Goal: Transaction & Acquisition: Purchase product/service

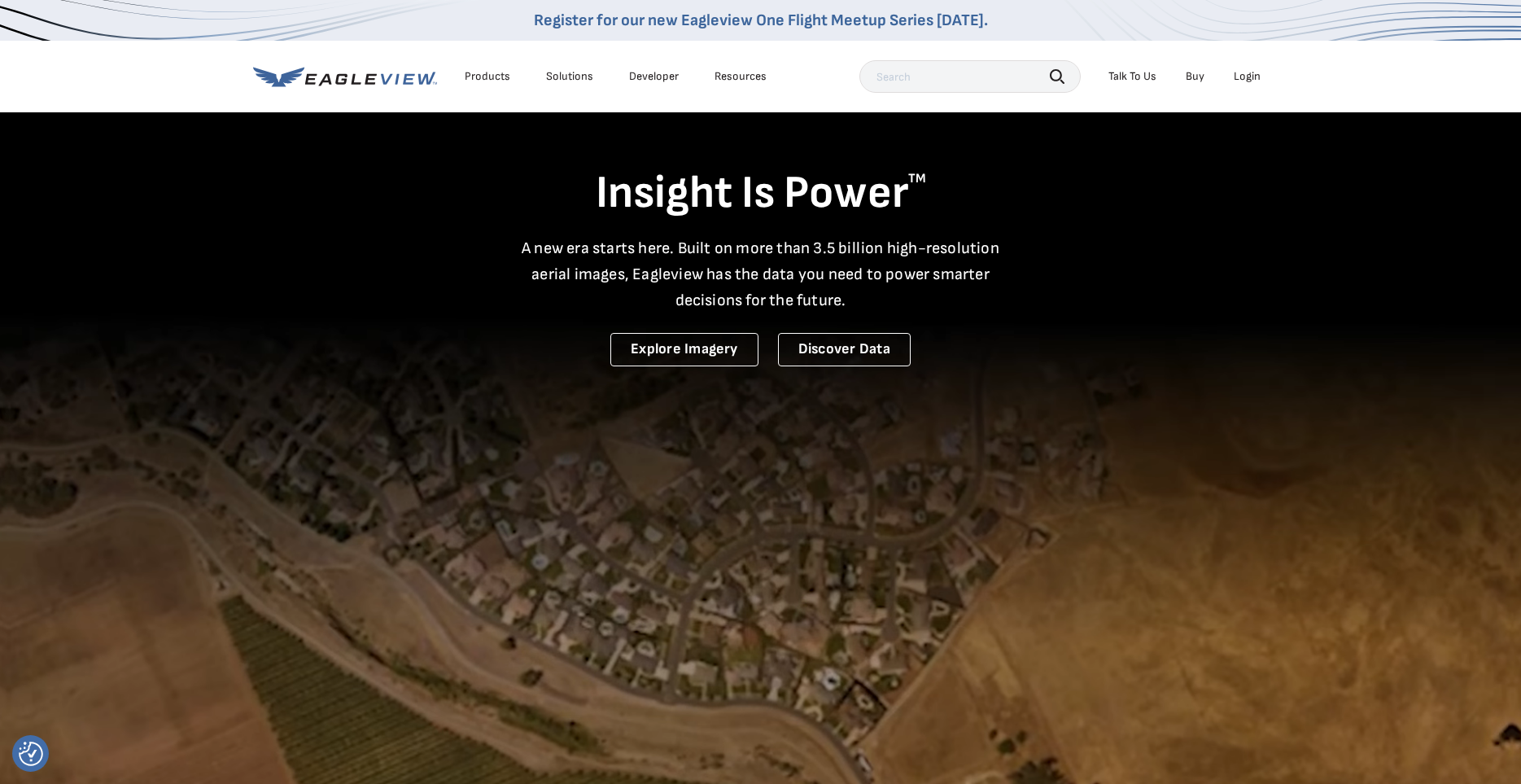
click at [1251, 78] on div "Login" at bounding box center [1247, 76] width 27 height 15
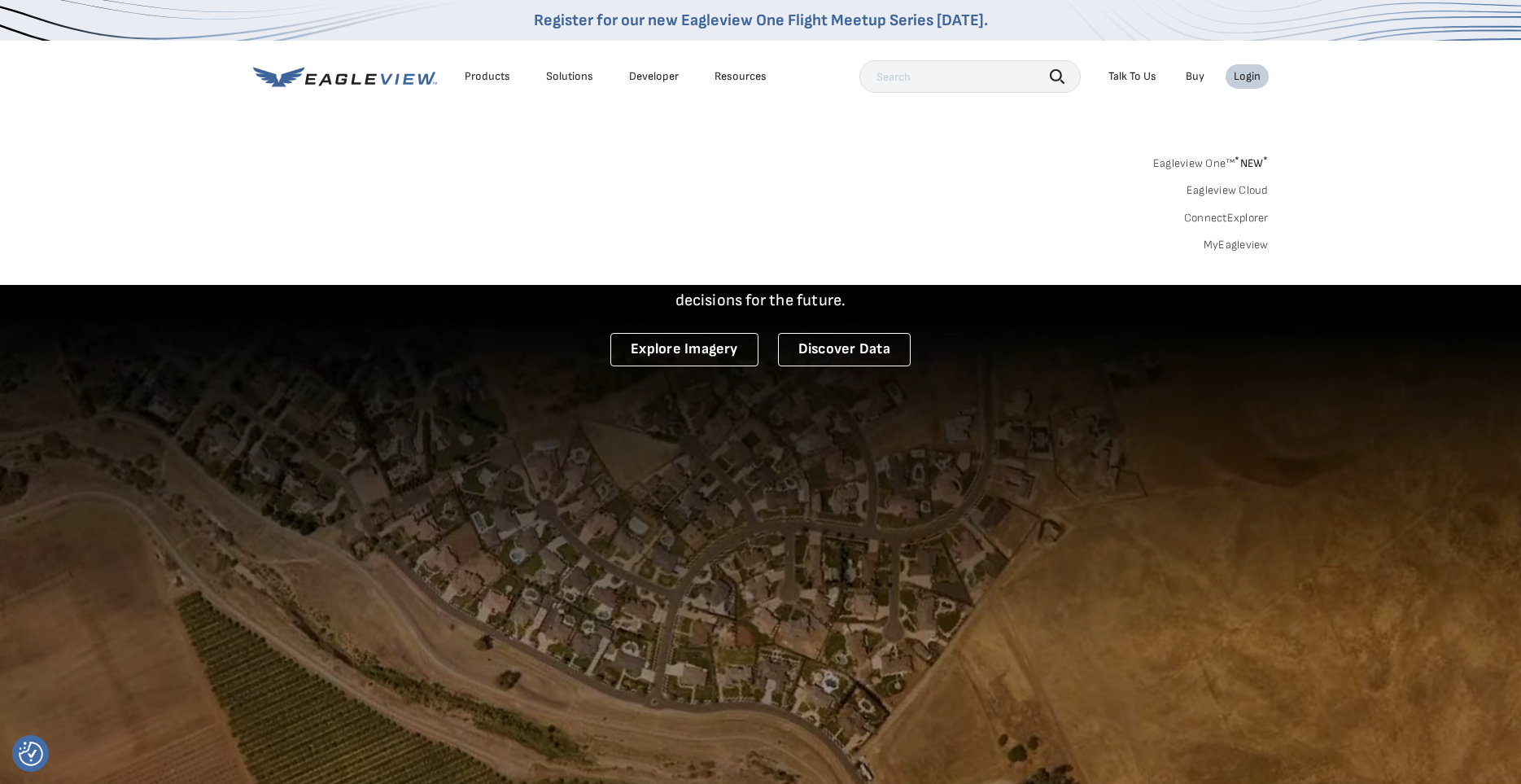
scroll to position [6, 0]
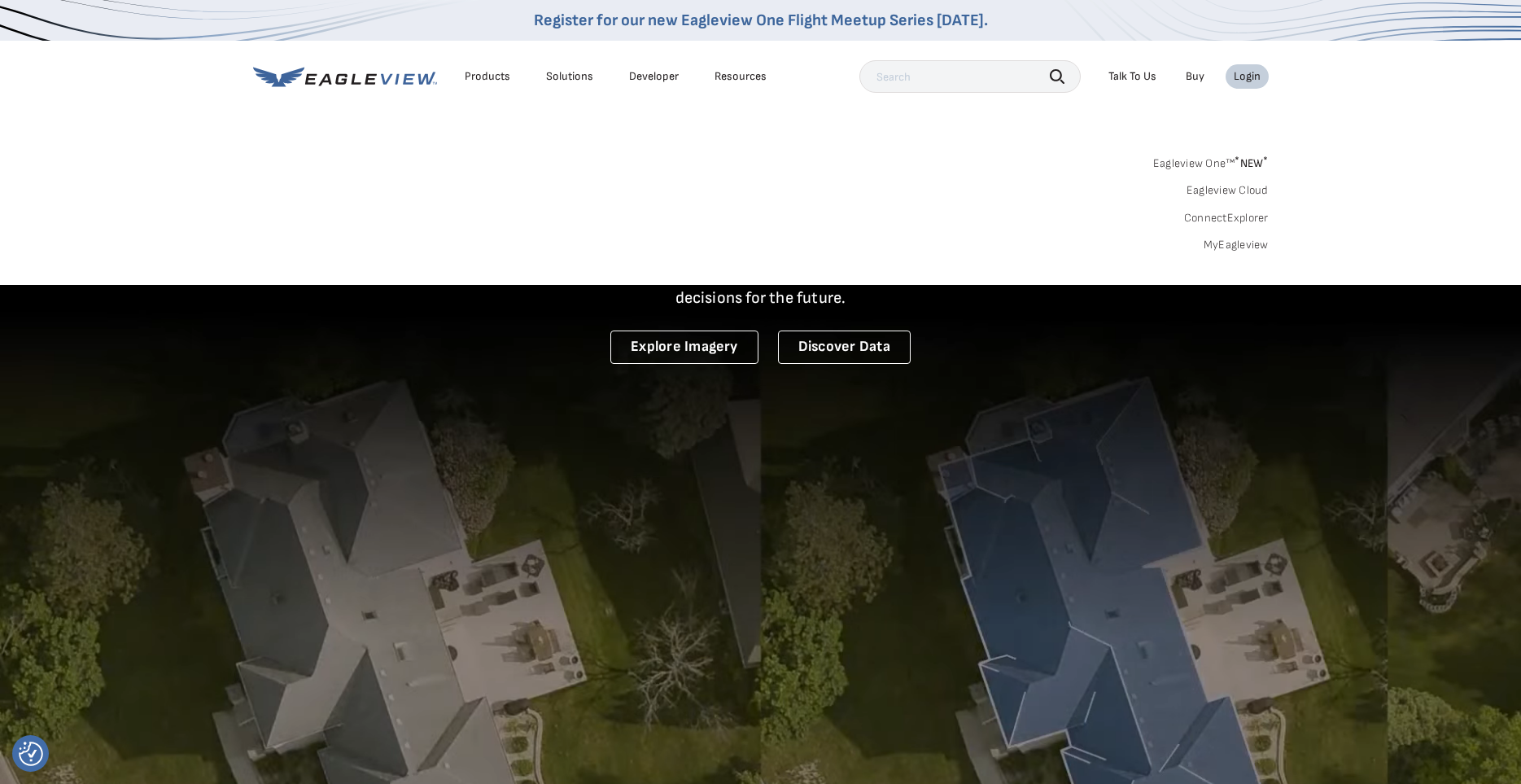
click at [1226, 239] on link "MyEagleview" at bounding box center [1236, 244] width 65 height 15
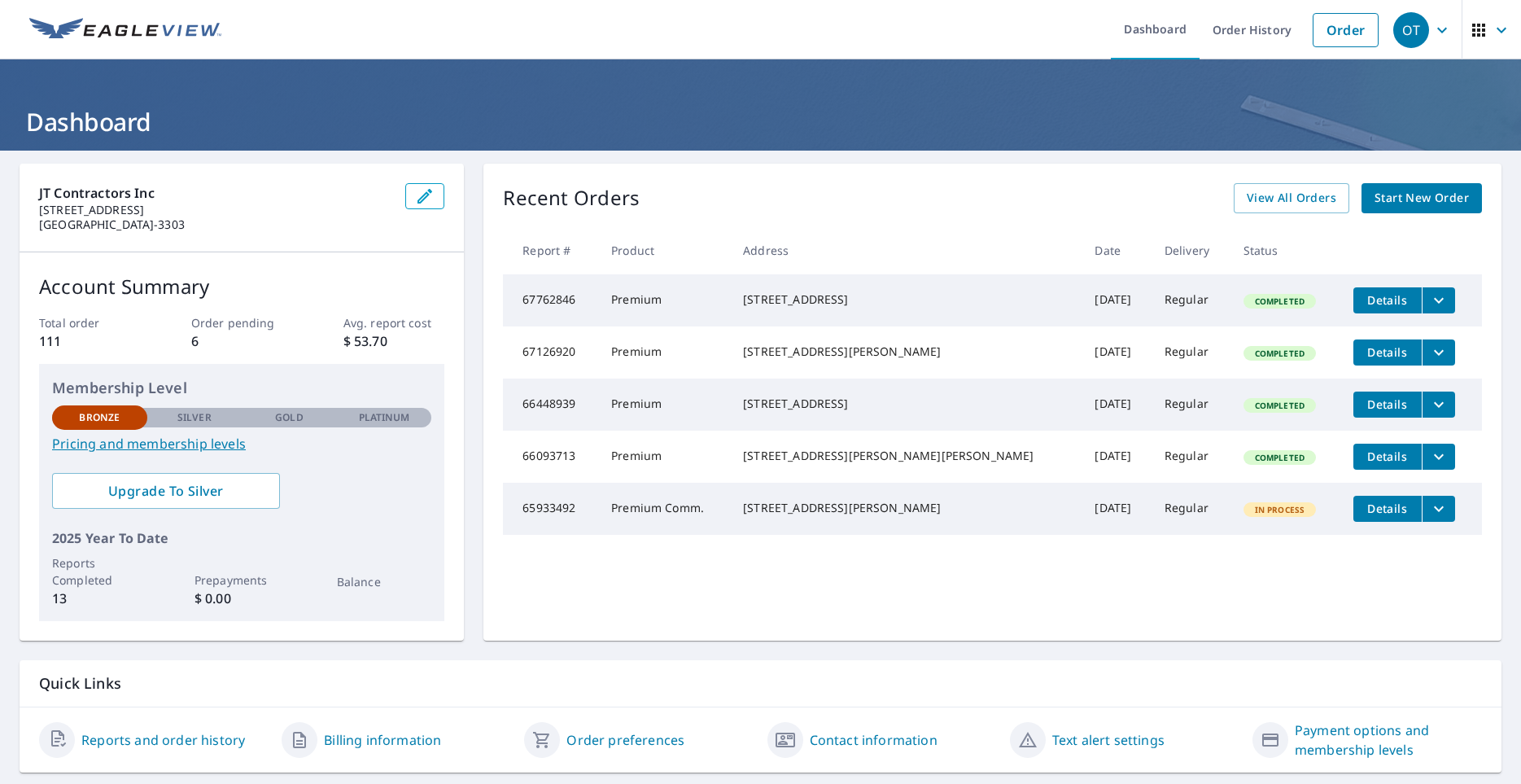
click at [1409, 201] on span "Start New Order" at bounding box center [1422, 198] width 95 height 20
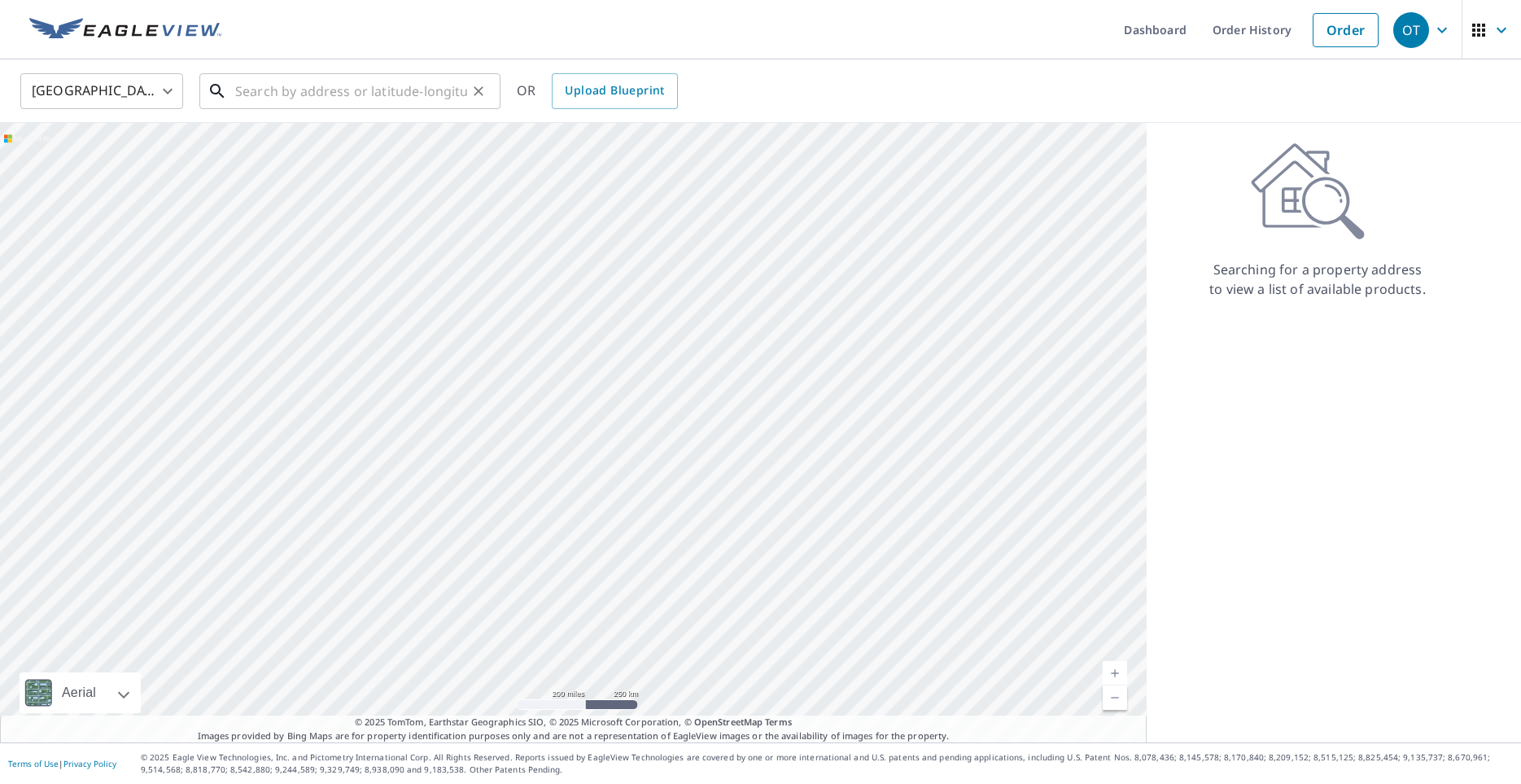
click at [259, 87] on input "text" at bounding box center [350, 91] width 232 height 46
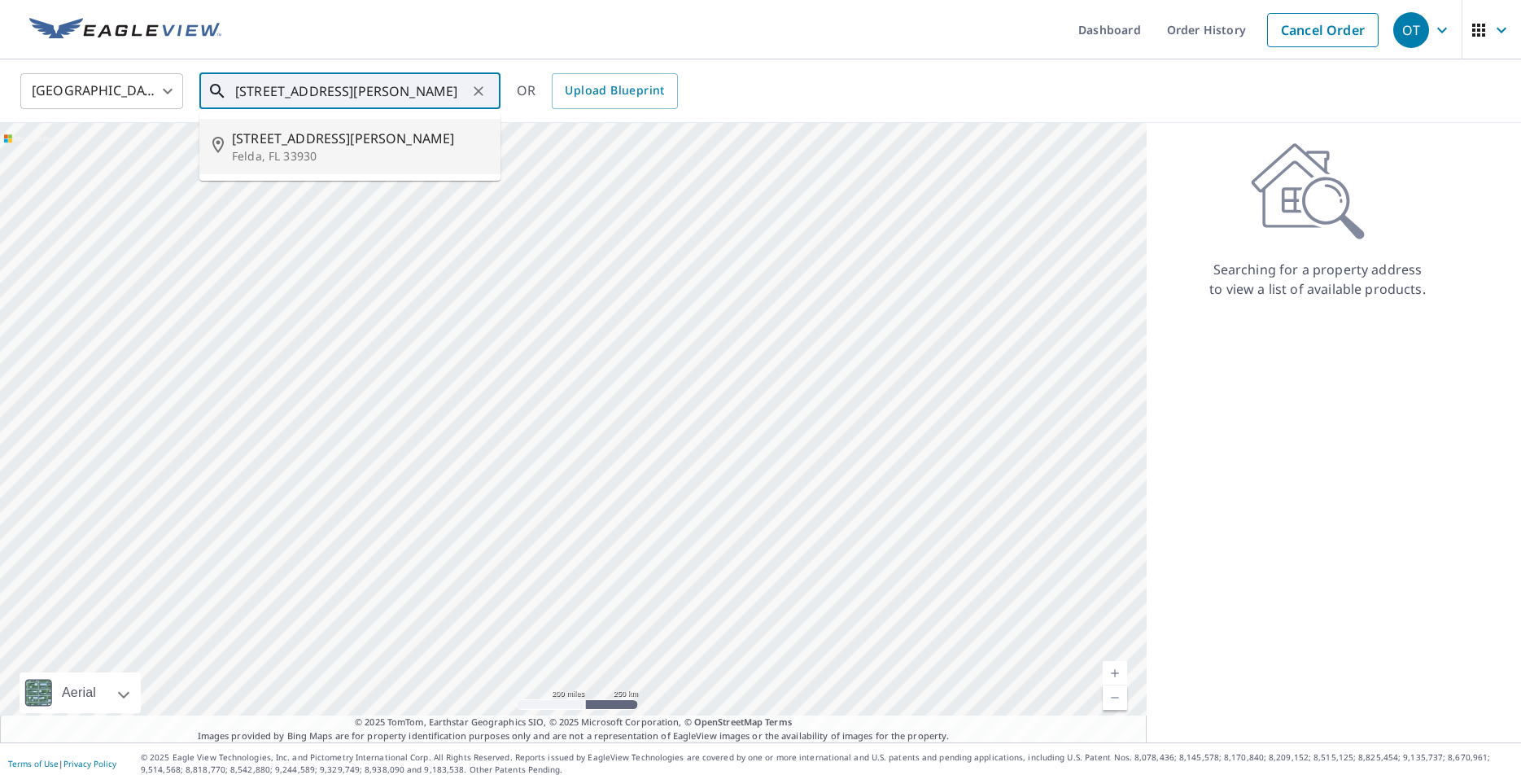
click at [258, 165] on li "[STREET_ADDRESS][PERSON_NAME][PERSON_NAME]" at bounding box center [350, 146] width 301 height 55
type input "[STREET_ADDRESS][PERSON_NAME][PERSON_NAME]"
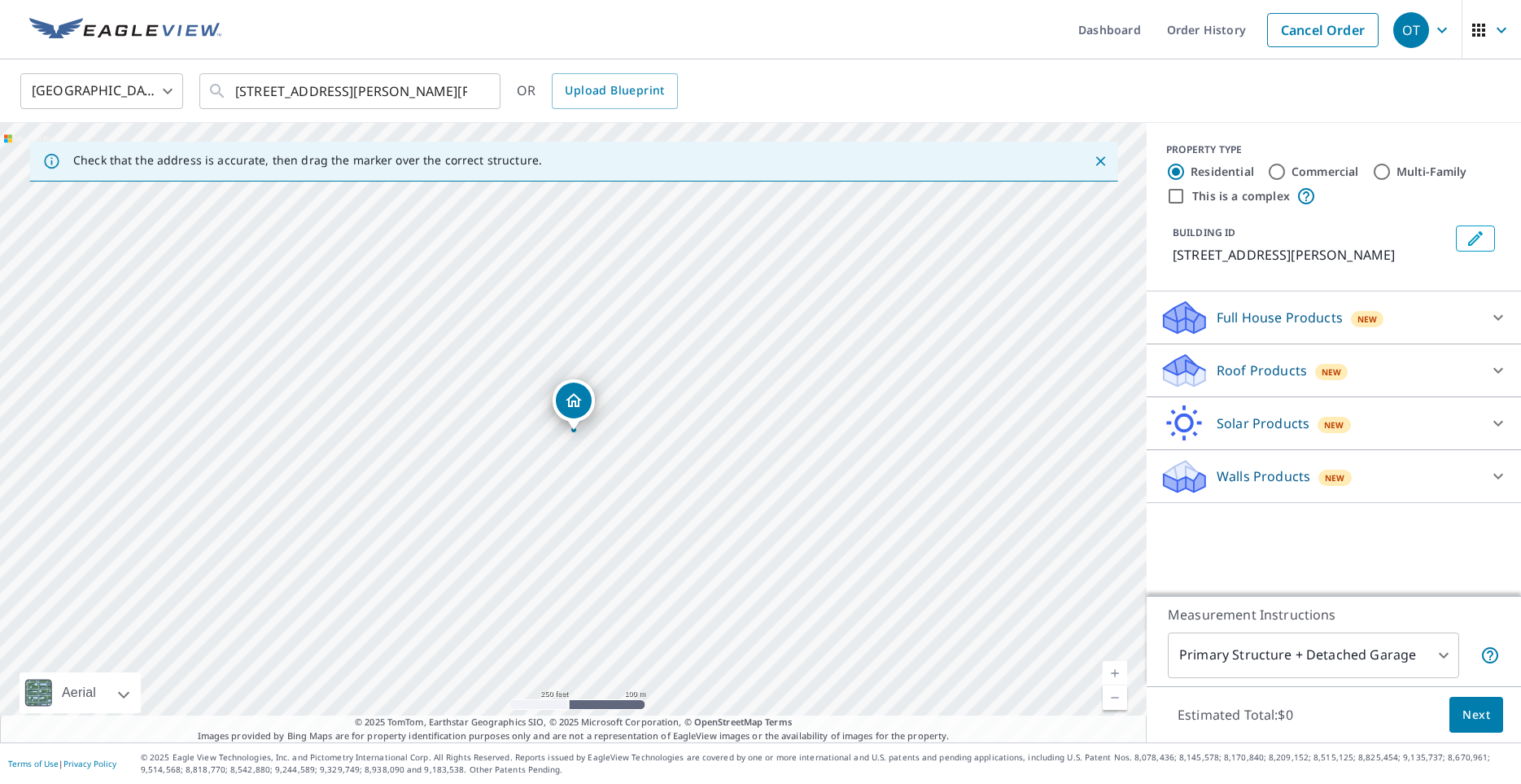
click at [1393, 364] on div "Roof Products New" at bounding box center [1319, 371] width 319 height 39
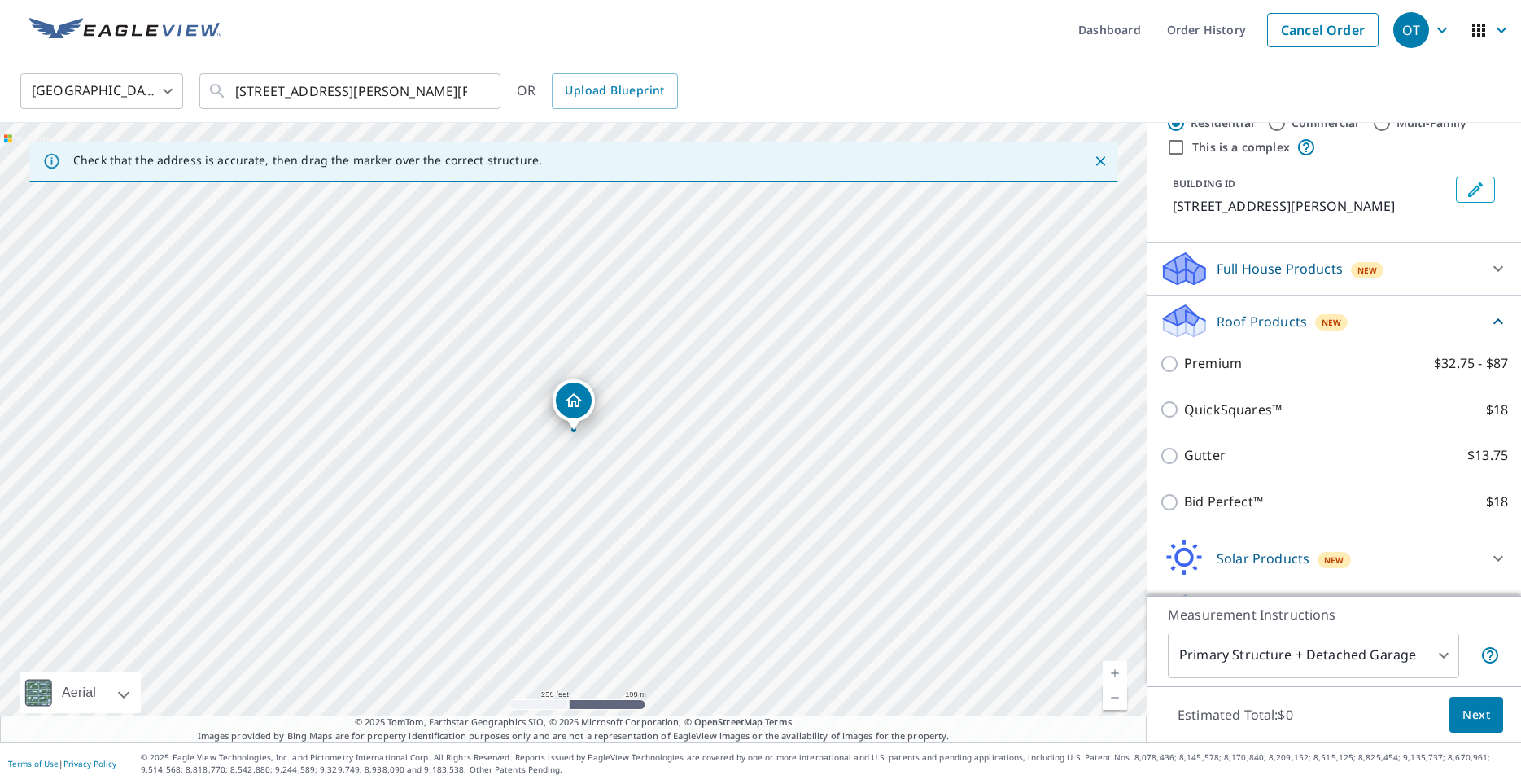
scroll to position [93, 0]
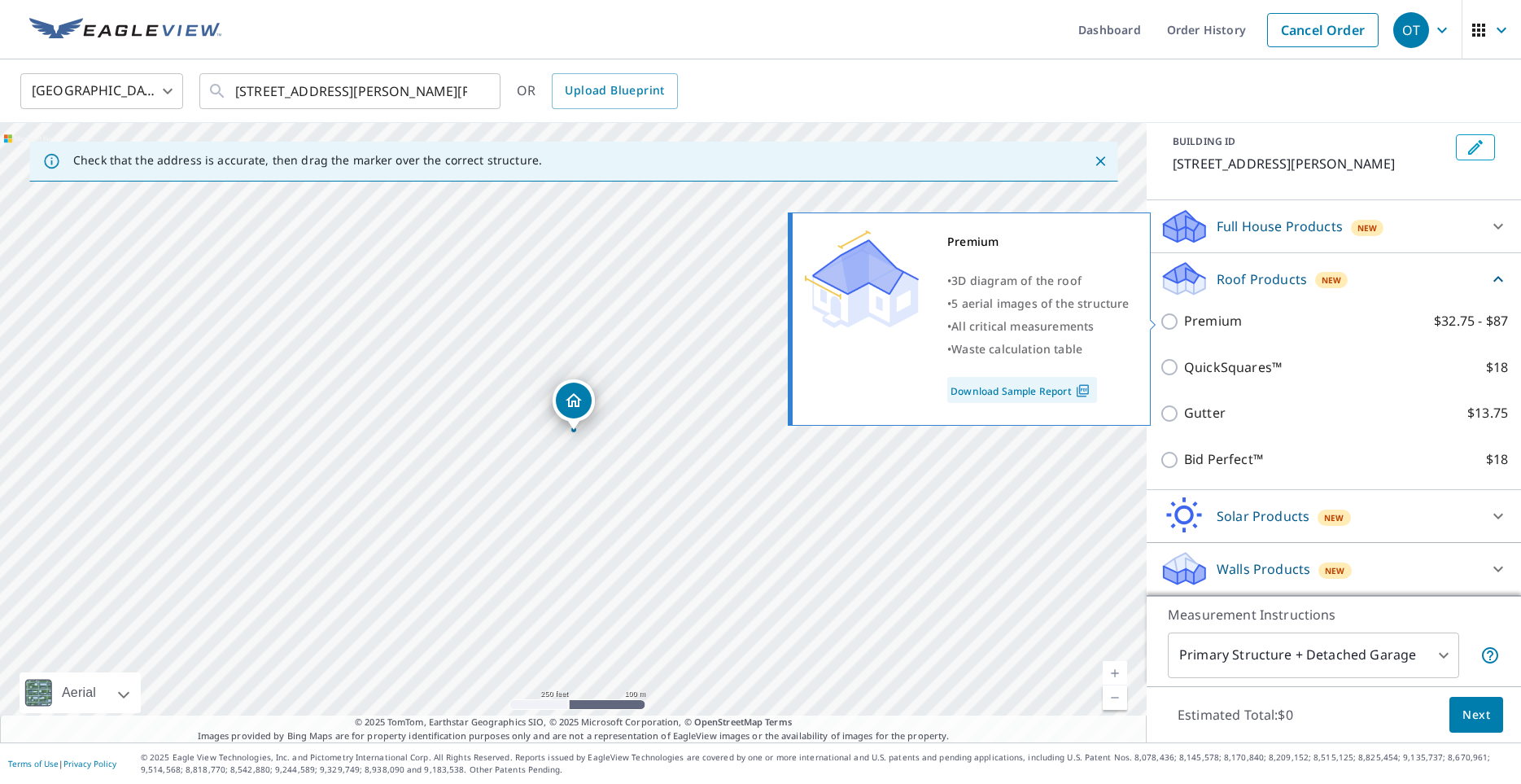
click at [1171, 322] on input "Premium $32.75 - $87" at bounding box center [1172, 321] width 25 height 19
checkbox input "true"
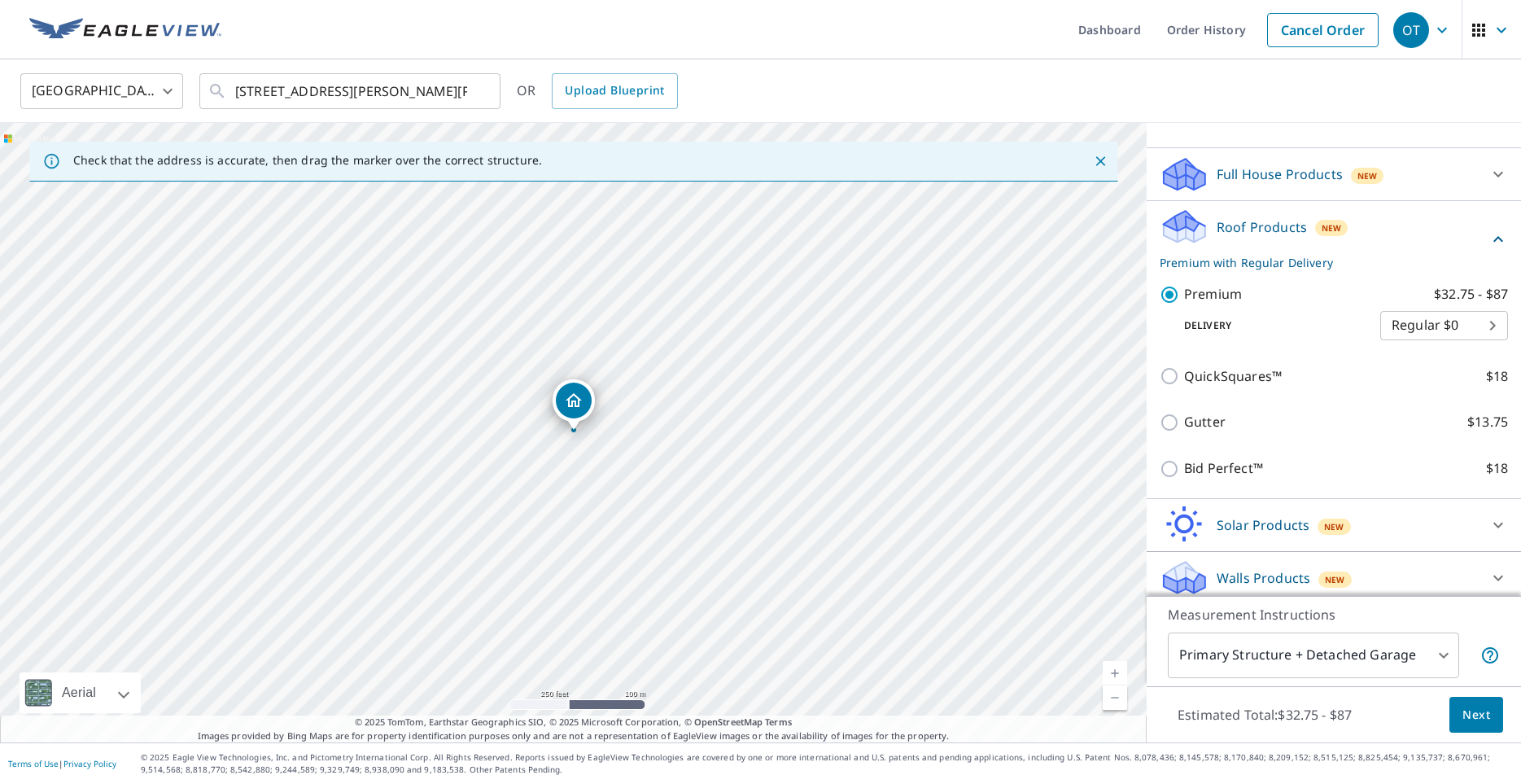
scroll to position [154, 0]
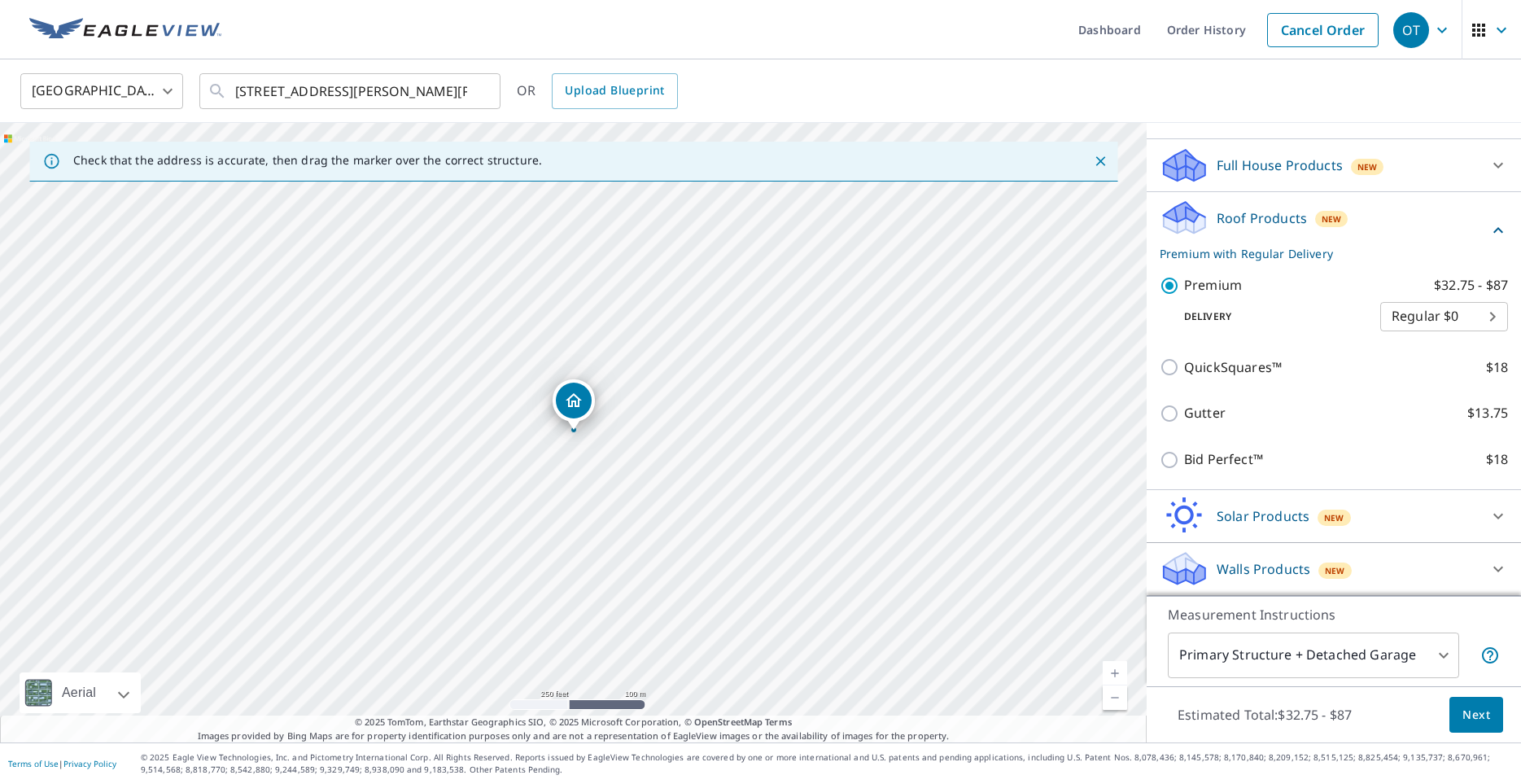
click at [1464, 717] on span "Next" at bounding box center [1477, 715] width 28 height 20
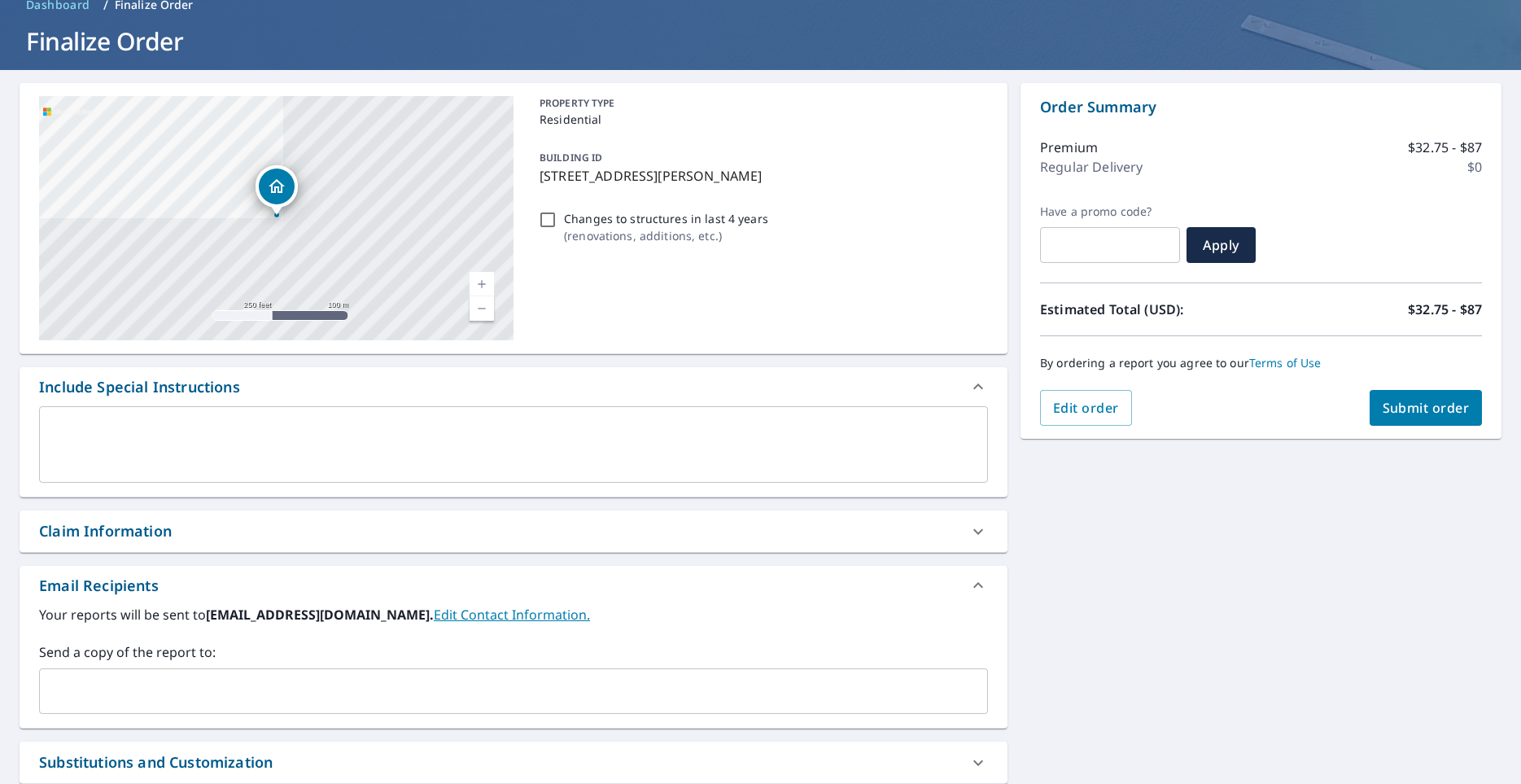
scroll to position [79, 0]
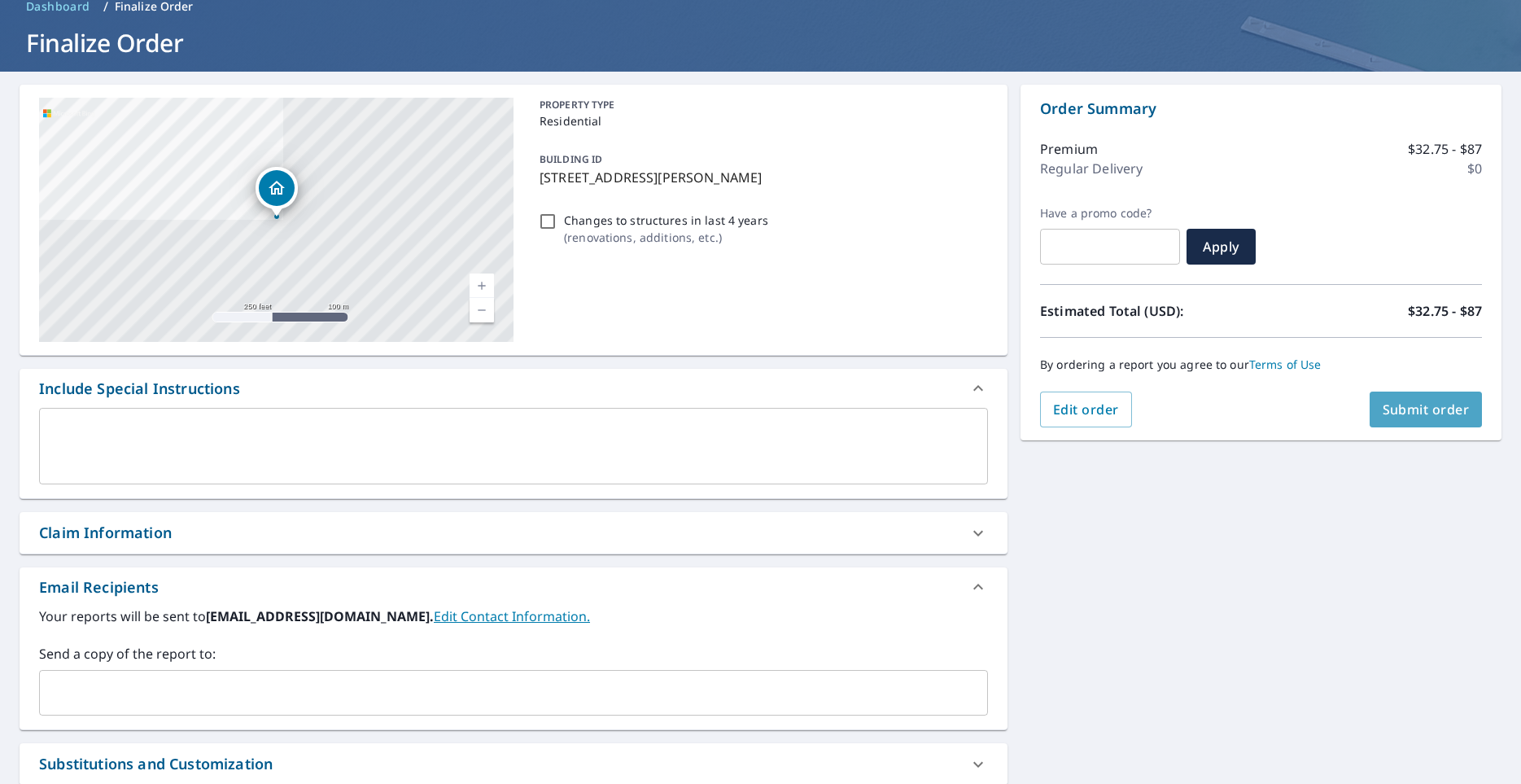
click at [1391, 413] on span "Submit order" at bounding box center [1425, 409] width 87 height 18
